Goal: Check status: Check status

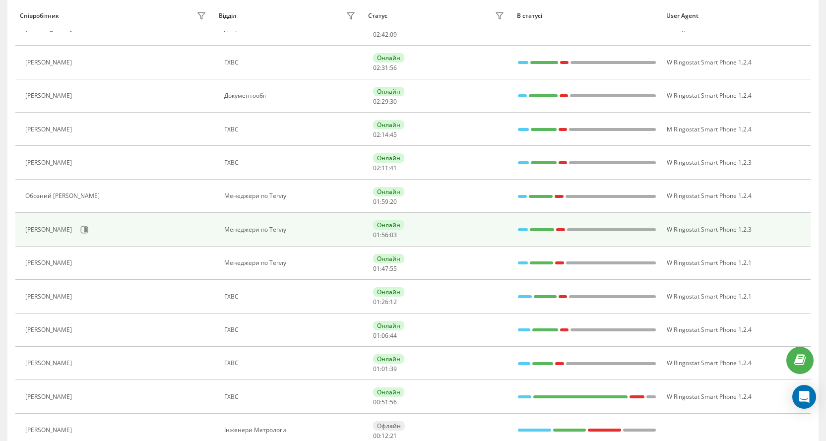
scroll to position [397, 0]
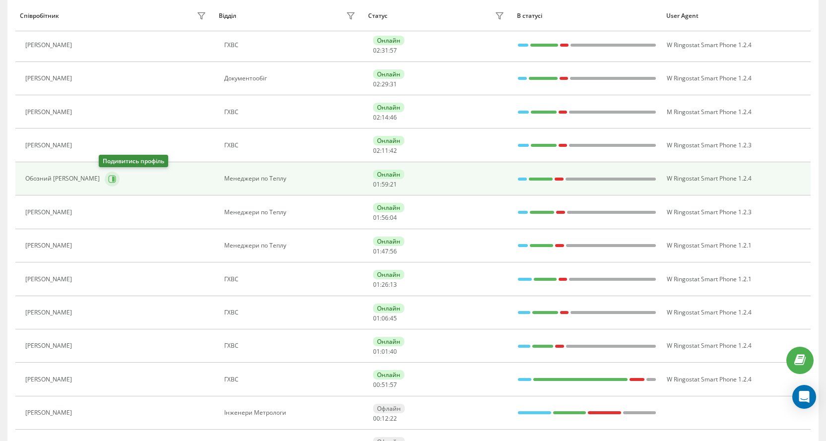
click at [108, 176] on icon at bounding box center [112, 179] width 8 height 8
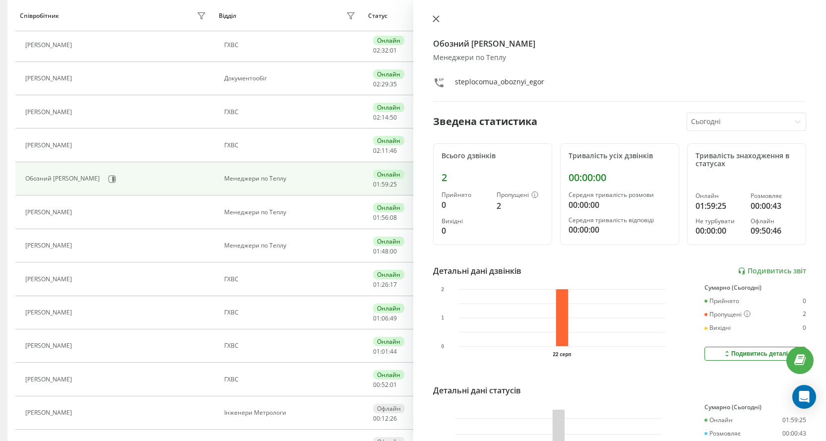
click at [437, 16] on icon at bounding box center [435, 18] width 7 height 7
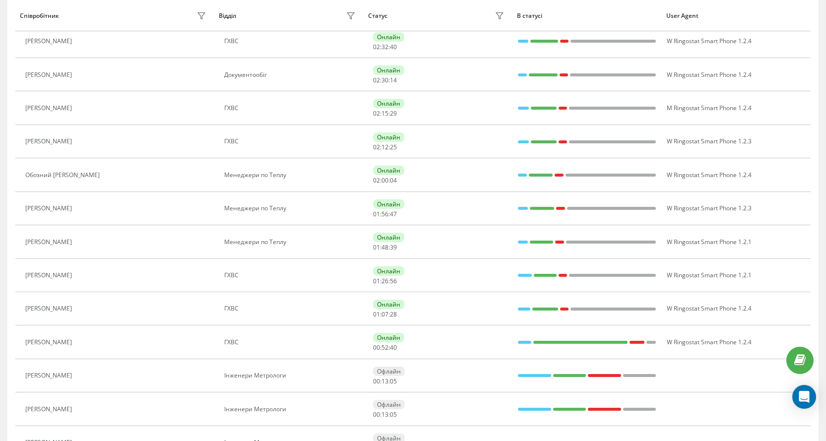
scroll to position [446, 0]
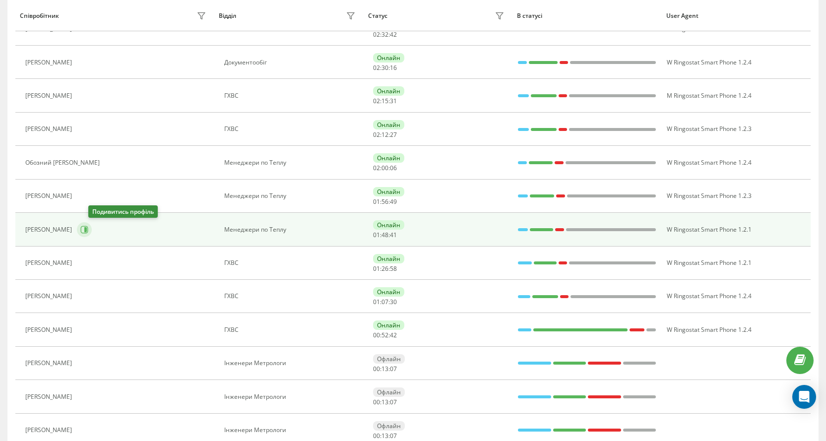
click at [87, 230] on icon at bounding box center [85, 229] width 2 height 5
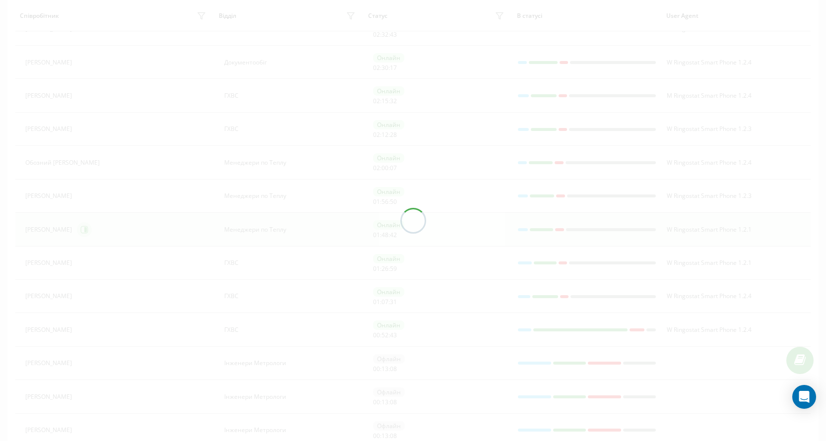
scroll to position [413, 0]
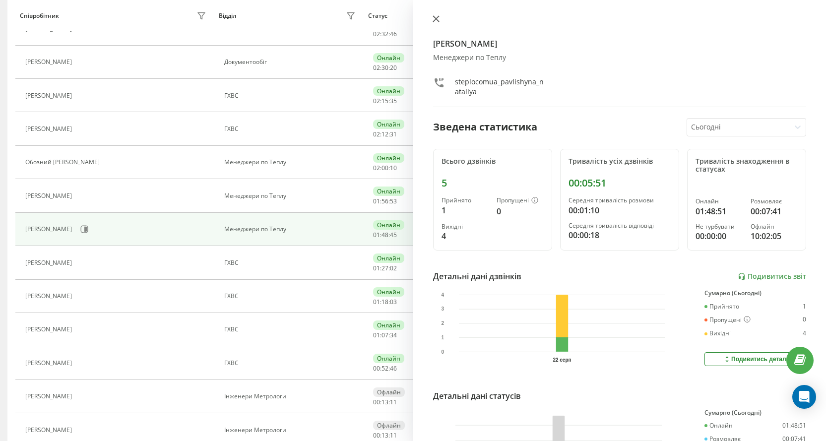
click at [438, 20] on icon at bounding box center [435, 18] width 7 height 7
